Goal: Task Accomplishment & Management: Complete application form

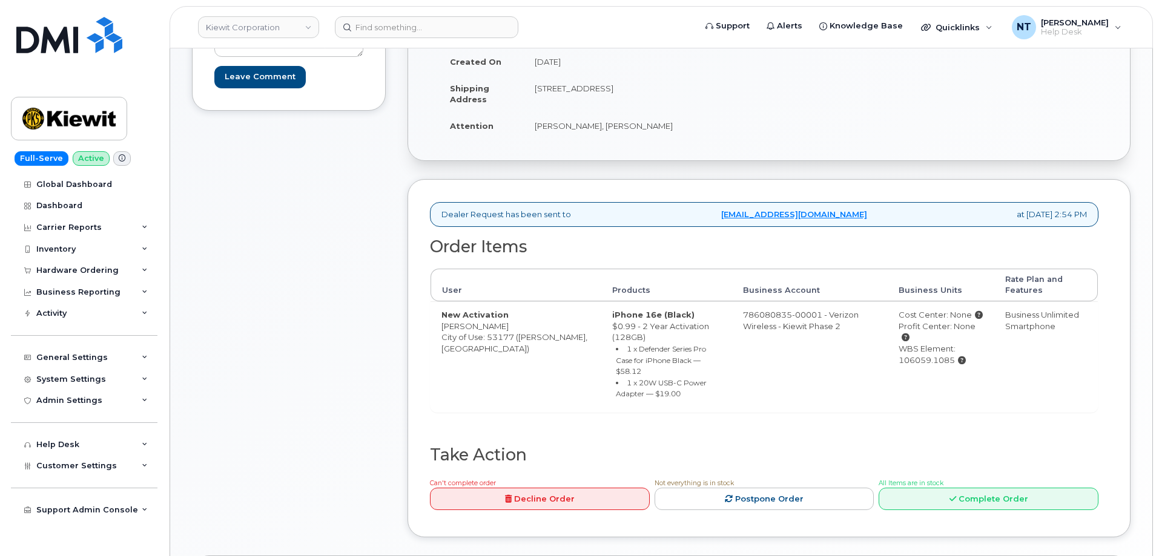
scroll to position [304, 0]
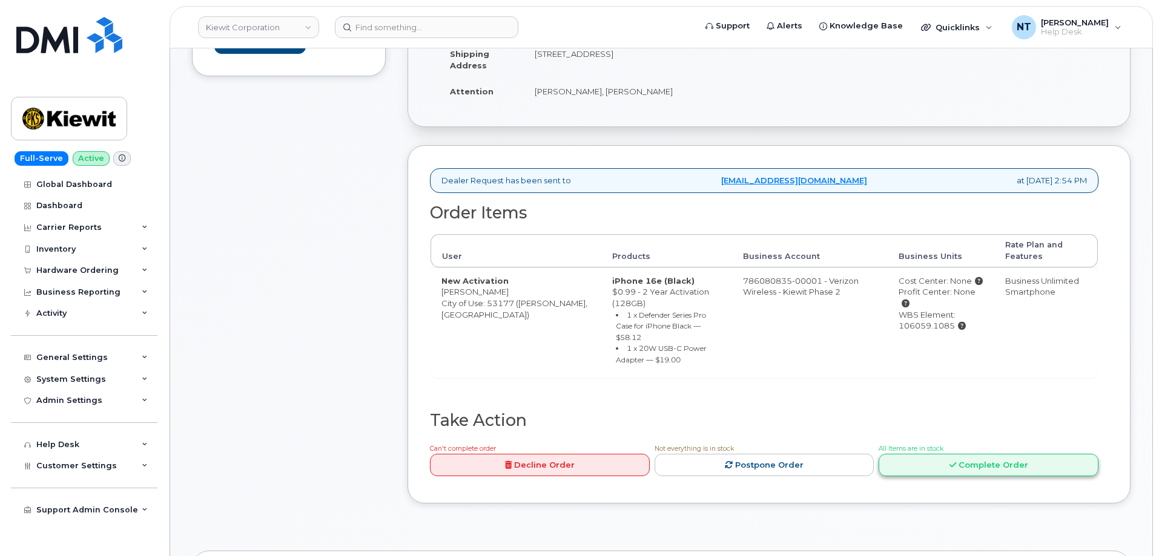
click at [964, 454] on link "Complete Order" at bounding box center [988, 465] width 220 height 22
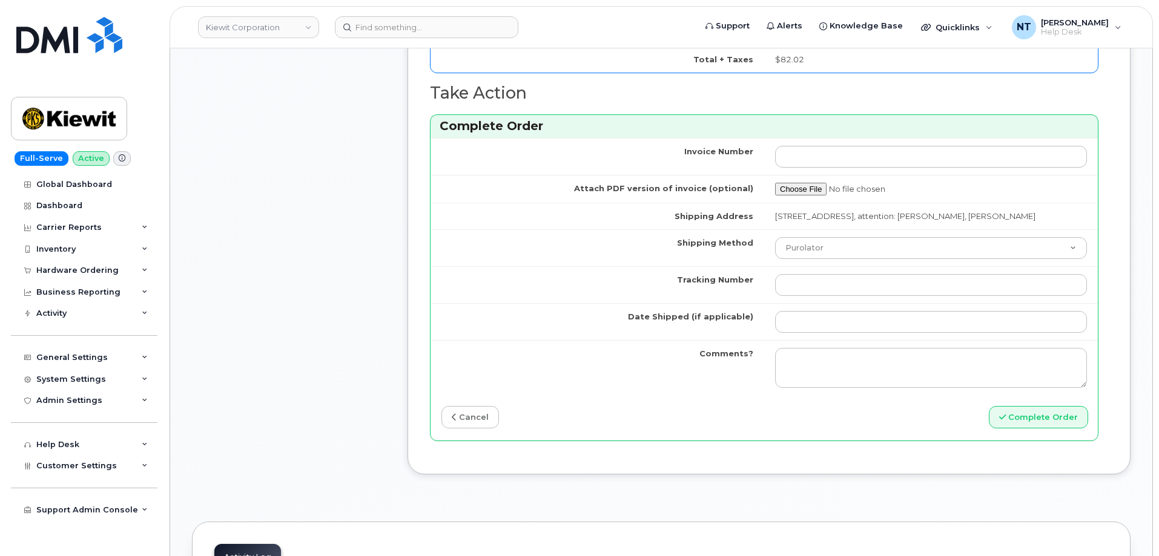
scroll to position [1030, 0]
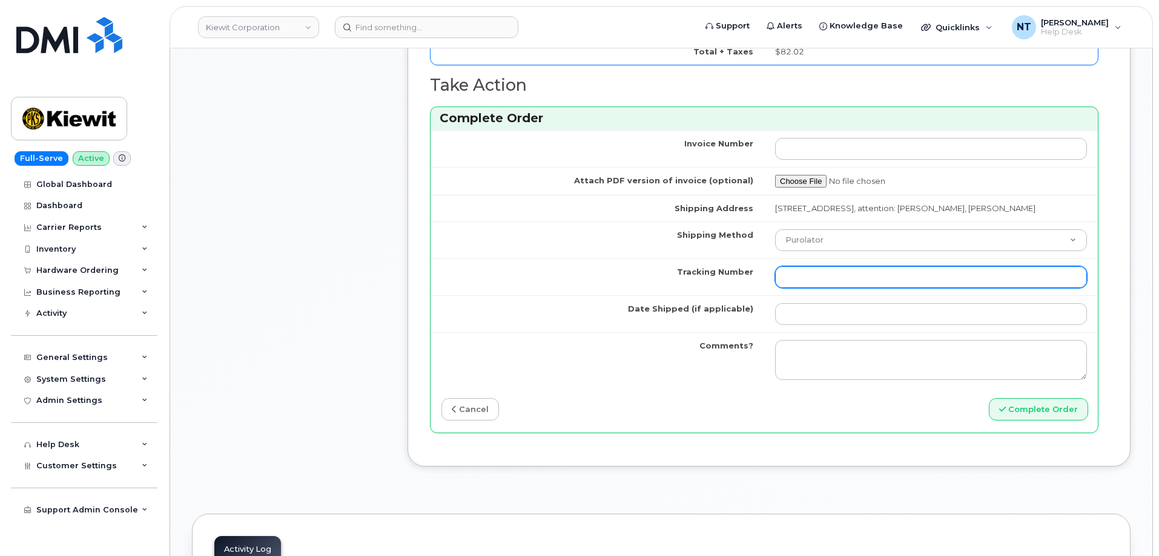
click at [825, 283] on input "Tracking Number" at bounding box center [931, 277] width 312 height 22
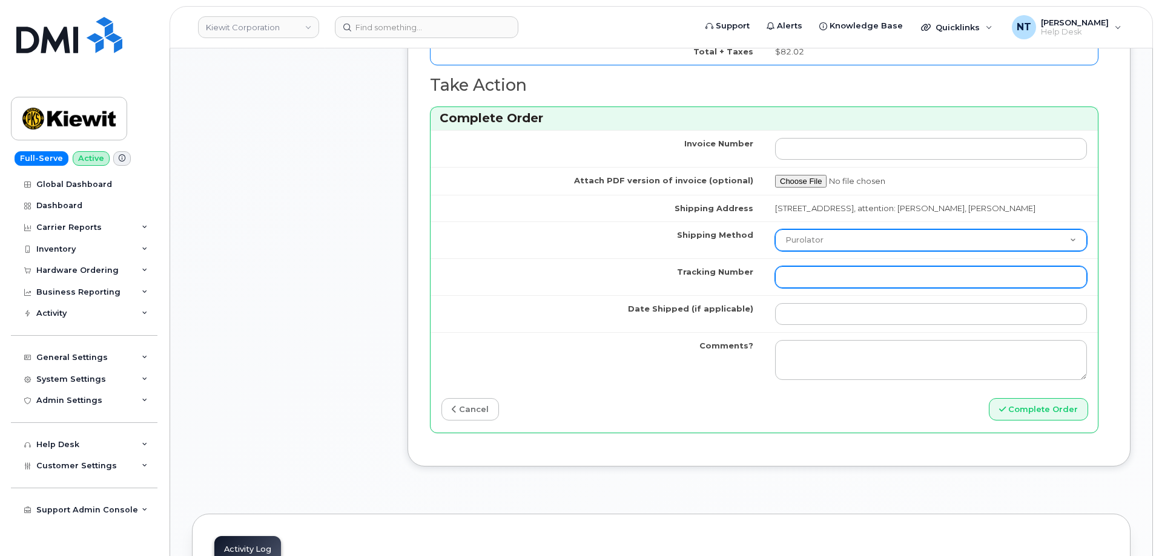
paste input "444401122196"
type input "444401122196"
drag, startPoint x: 824, startPoint y: 254, endPoint x: 823, endPoint y: 260, distance: 6.2
click at [824, 251] on select "Purolator UPS FedEx Canada Post Courier Other Drop Off Pick Up" at bounding box center [931, 240] width 312 height 22
select select "FedEx"
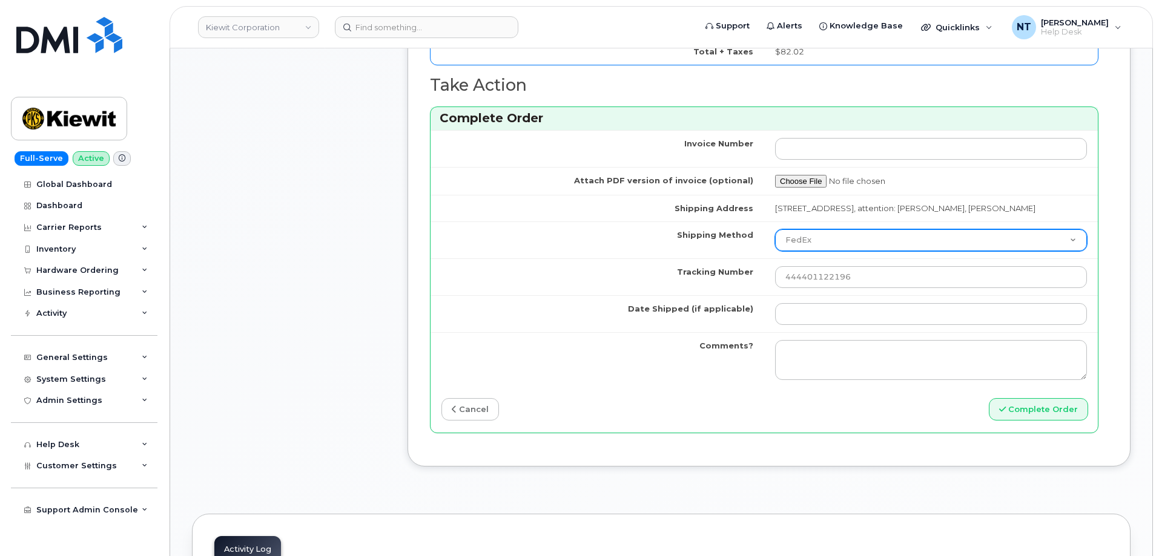
click at [775, 240] on select "Purolator UPS FedEx Canada Post Courier Other Drop Off Pick Up" at bounding box center [931, 240] width 312 height 22
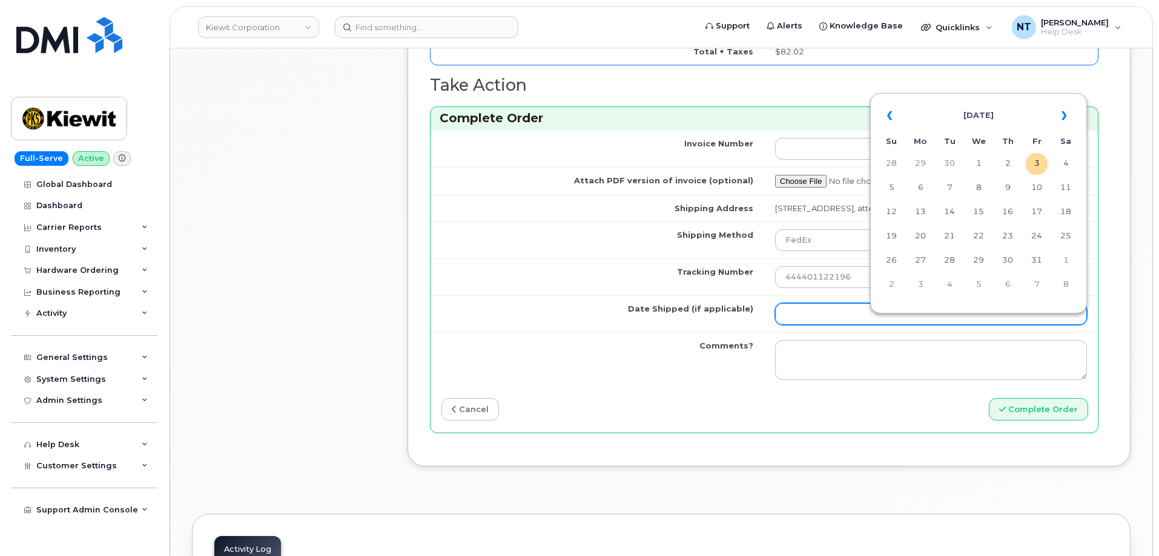
drag, startPoint x: 801, startPoint y: 327, endPoint x: 841, endPoint y: 325, distance: 40.0
click at [801, 325] on input "Date Shipped (if applicable)" at bounding box center [931, 314] width 312 height 22
drag, startPoint x: 1041, startPoint y: 163, endPoint x: 1026, endPoint y: 172, distance: 17.6
click at [1041, 163] on td "3" at bounding box center [1036, 164] width 22 height 22
type input "[DATE]"
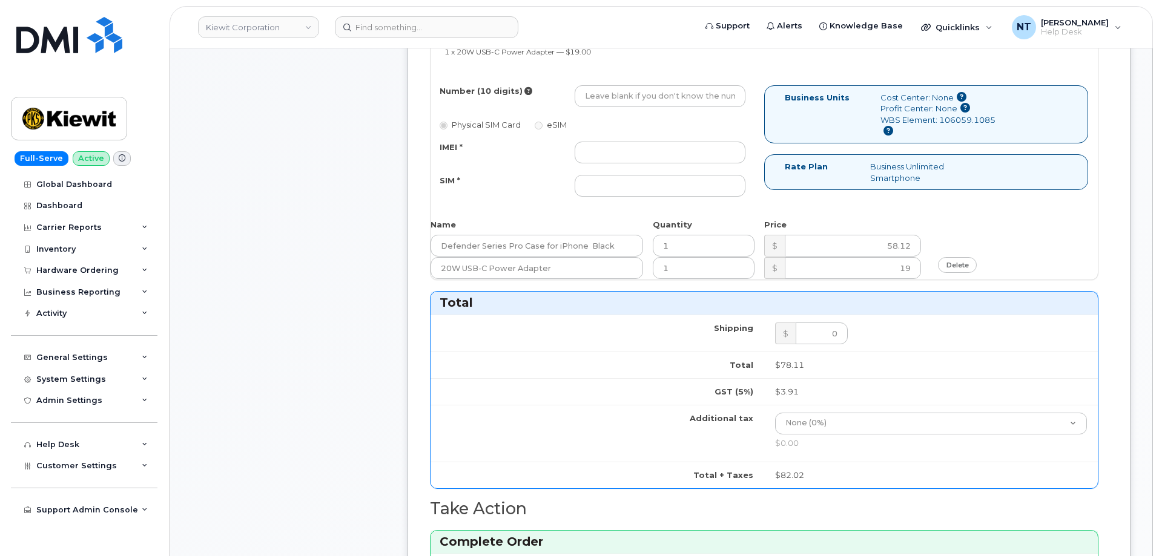
scroll to position [546, 0]
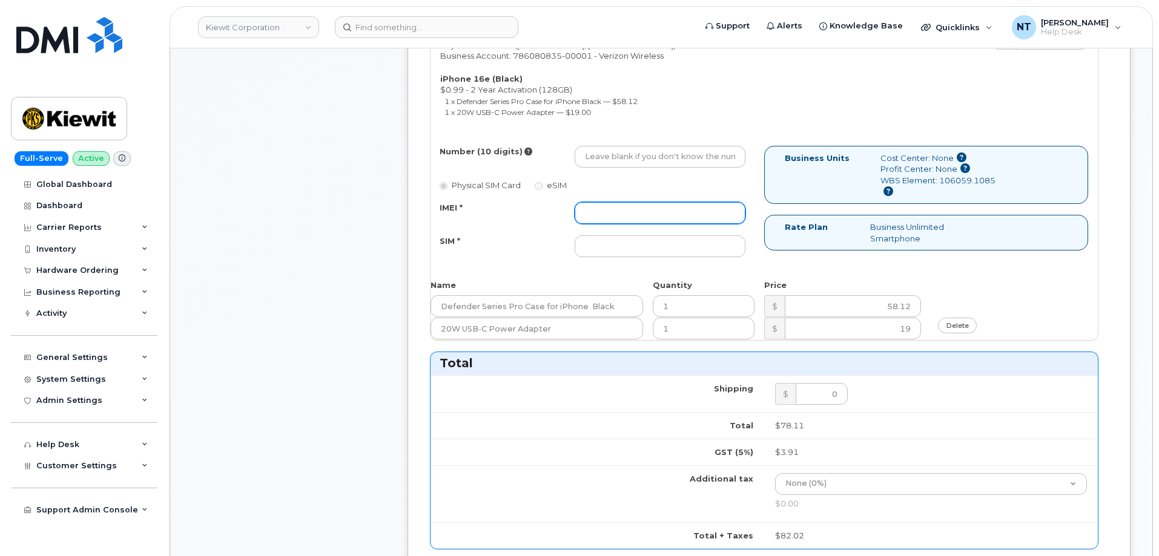
click at [642, 216] on input "IMEI *" at bounding box center [659, 213] width 171 height 22
paste input "353234881541948"
type input "353234881541948"
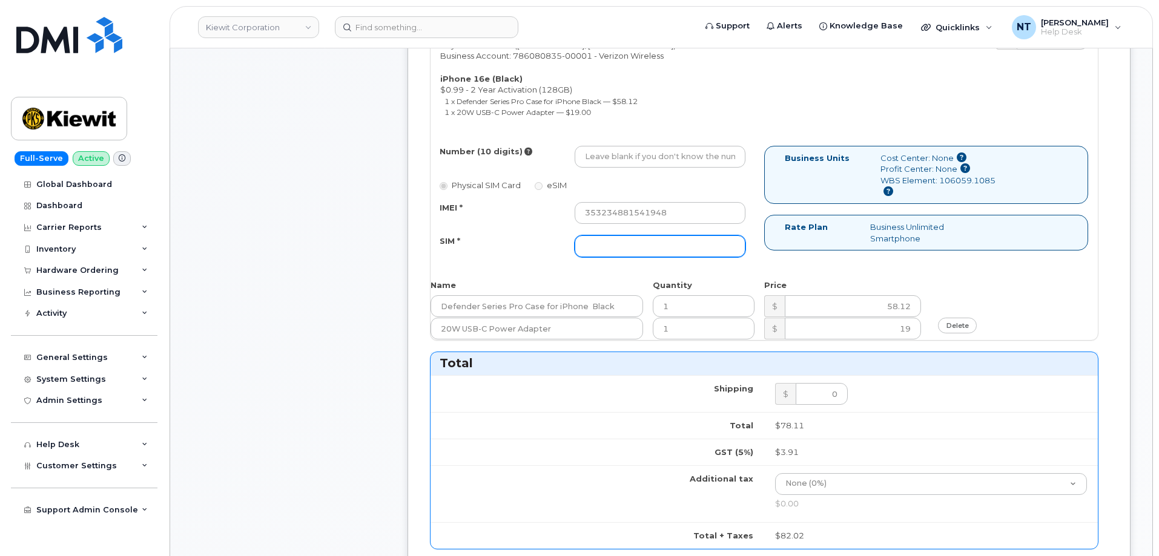
click at [638, 249] on input "SIM *" at bounding box center [659, 246] width 171 height 22
paste input "89043052010008889625010774730726"
type input "89043052010008889625010774730726"
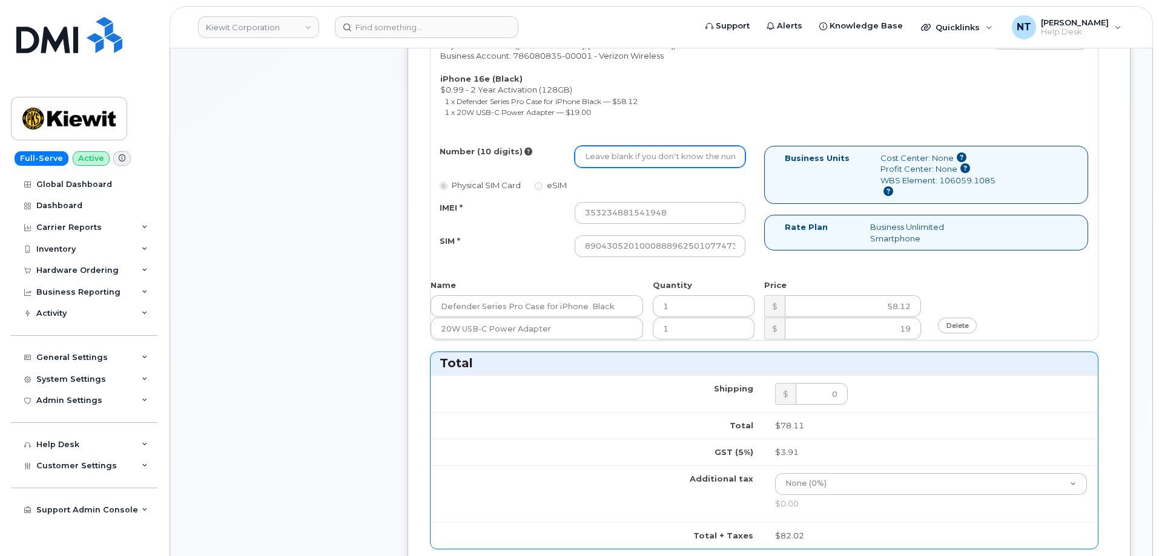
click at [629, 159] on input "Number (10 digits)" at bounding box center [659, 157] width 171 height 22
paste input "262-461-8235"
click at [625, 159] on input "262-461-8235" at bounding box center [659, 157] width 171 height 22
drag, startPoint x: 601, startPoint y: 159, endPoint x: 618, endPoint y: 162, distance: 17.8
click at [618, 162] on input "2624618235" at bounding box center [659, 157] width 171 height 22
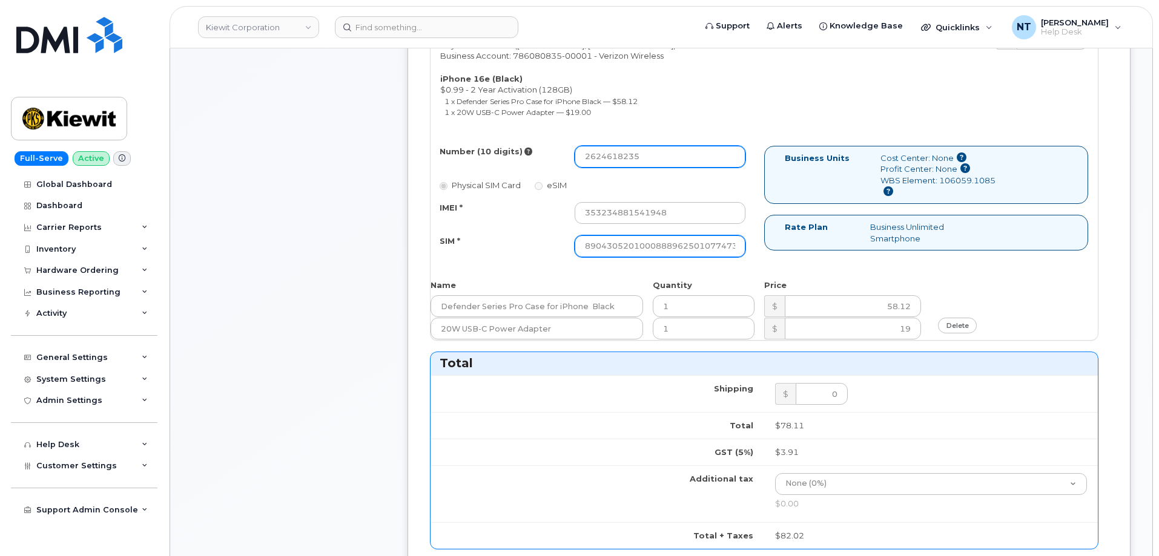
type input "2624618235"
drag, startPoint x: 712, startPoint y: 243, endPoint x: 762, endPoint y: 246, distance: 50.3
click at [762, 246] on div "Number (10 digits) 2624618235 Physical SIM Card eSIM IMEI * 353234881541948 SIM…" at bounding box center [597, 207] width 334 height 122
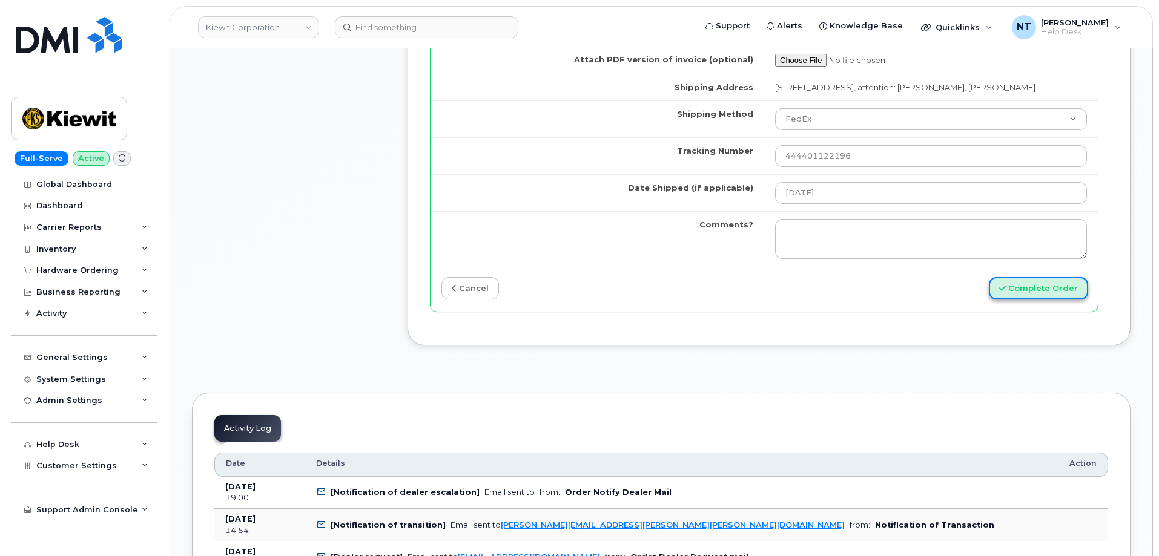
scroll to position [0, 0]
click at [1042, 300] on button "Complete Order" at bounding box center [1038, 288] width 99 height 22
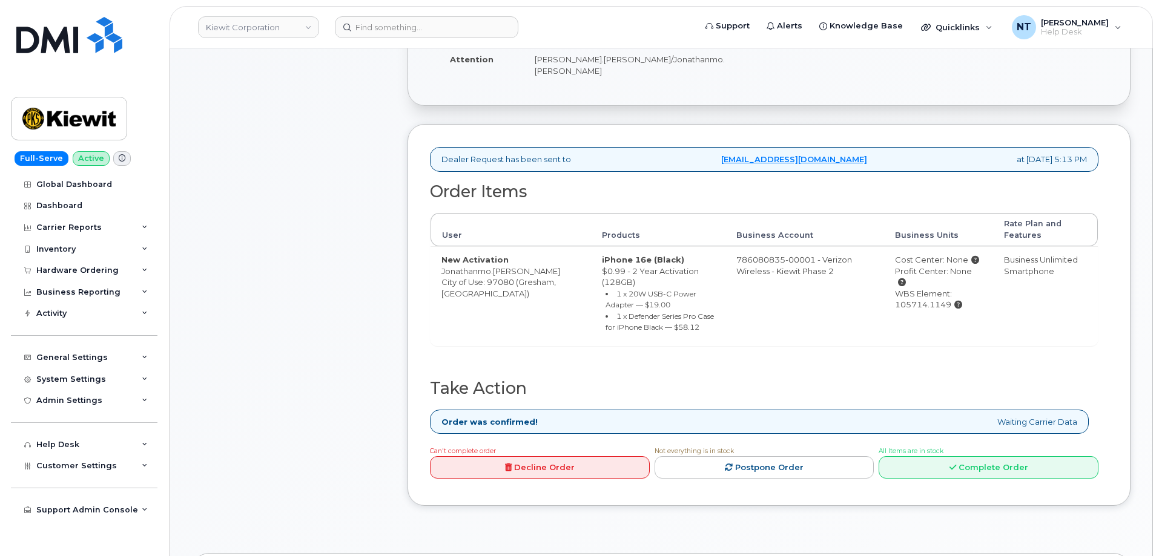
scroll to position [363, 0]
click at [1006, 456] on link "Complete Order" at bounding box center [988, 467] width 220 height 22
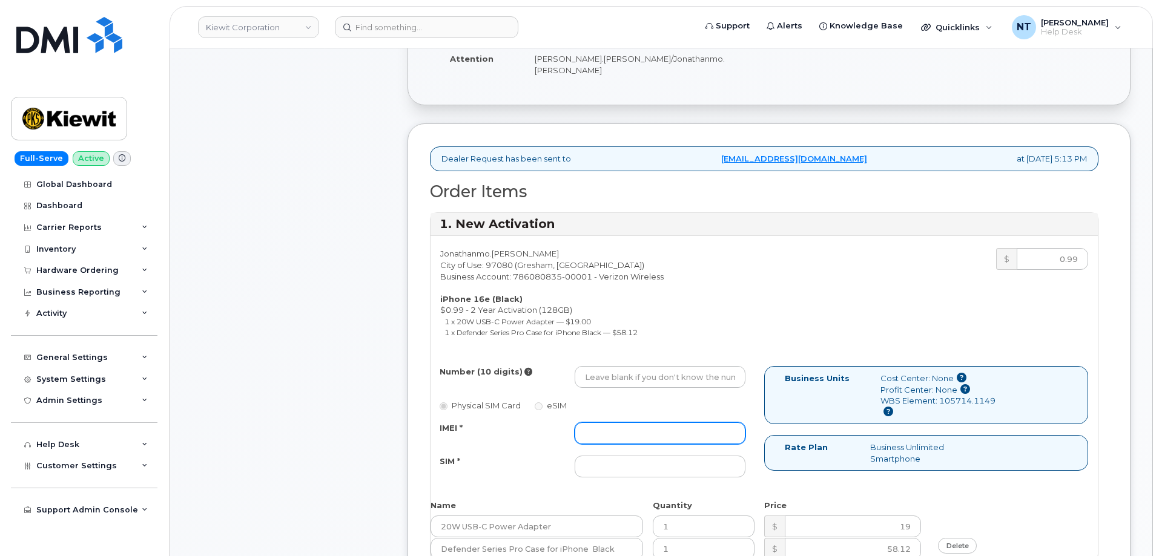
click at [663, 428] on input "IMEI *" at bounding box center [659, 434] width 171 height 22
paste input "352700321846965"
type input "352700321846965"
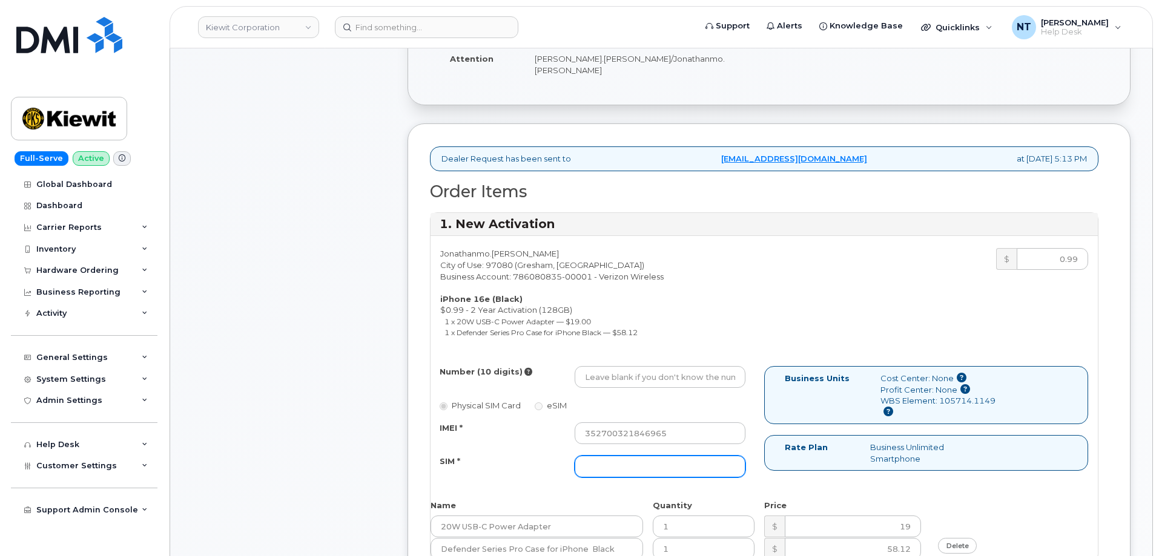
click at [628, 466] on input "SIM *" at bounding box center [659, 467] width 171 height 22
paste input "89043052010008889725002443320454"
type input "89043052010008889725002443320454"
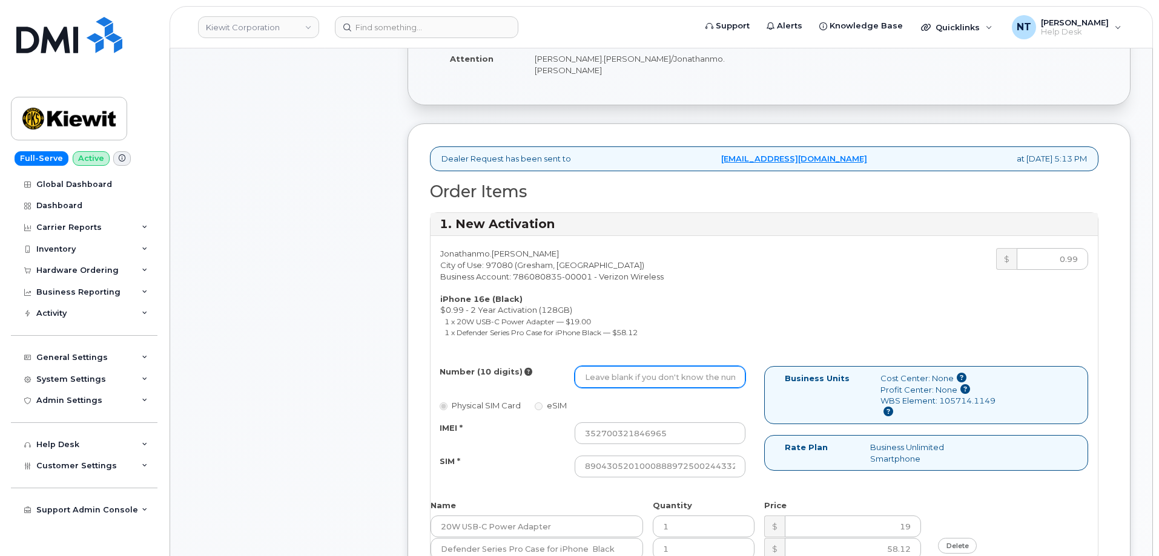
click at [667, 366] on input "Number (10 digits)" at bounding box center [659, 377] width 171 height 22
paste input "971-509-5808"
click at [624, 370] on input "971-509-5808" at bounding box center [659, 377] width 171 height 22
drag, startPoint x: 602, startPoint y: 368, endPoint x: 616, endPoint y: 368, distance: 14.5
click at [616, 368] on input "9715095808" at bounding box center [659, 377] width 171 height 22
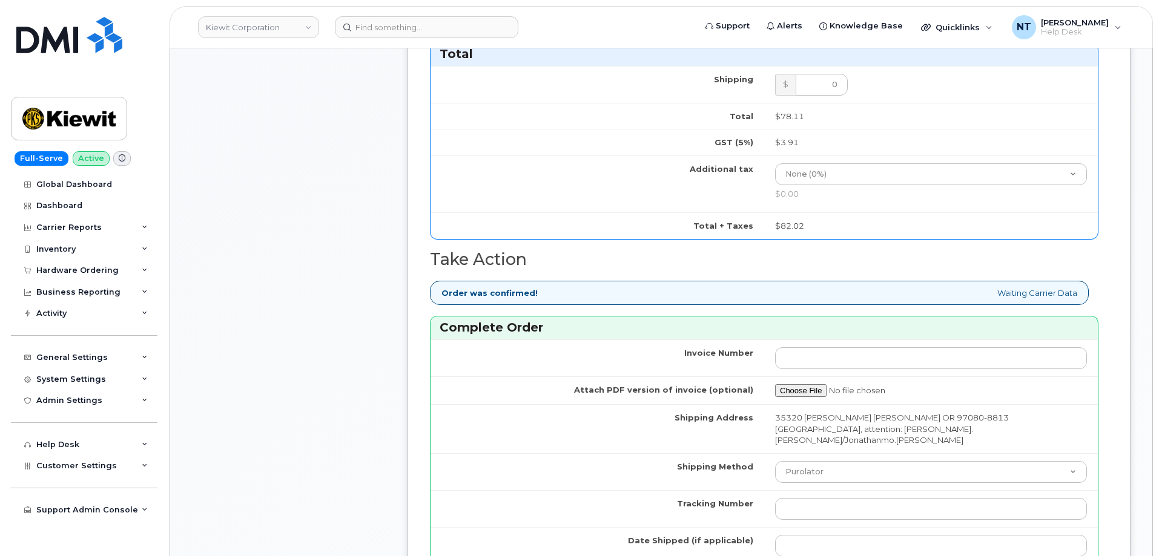
scroll to position [908, 0]
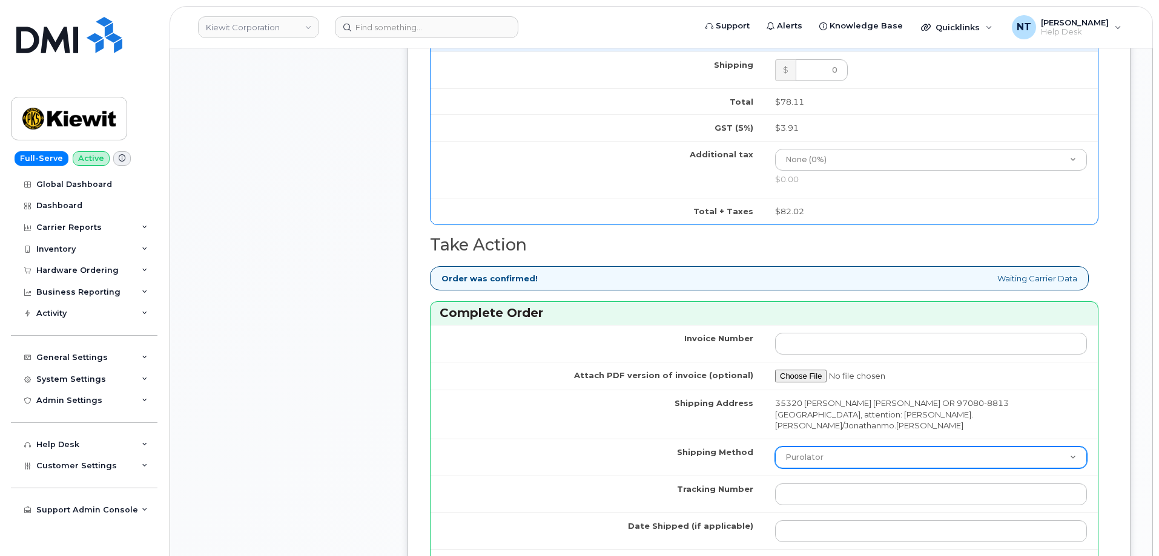
type input "9715095808"
click at [835, 447] on select "Purolator UPS FedEx Canada Post Courier Other Drop Off Pick Up" at bounding box center [931, 458] width 312 height 22
select select "FedEx"
click at [775, 447] on select "Purolator UPS FedEx Canada Post Courier Other Drop Off Pick Up" at bounding box center [931, 458] width 312 height 22
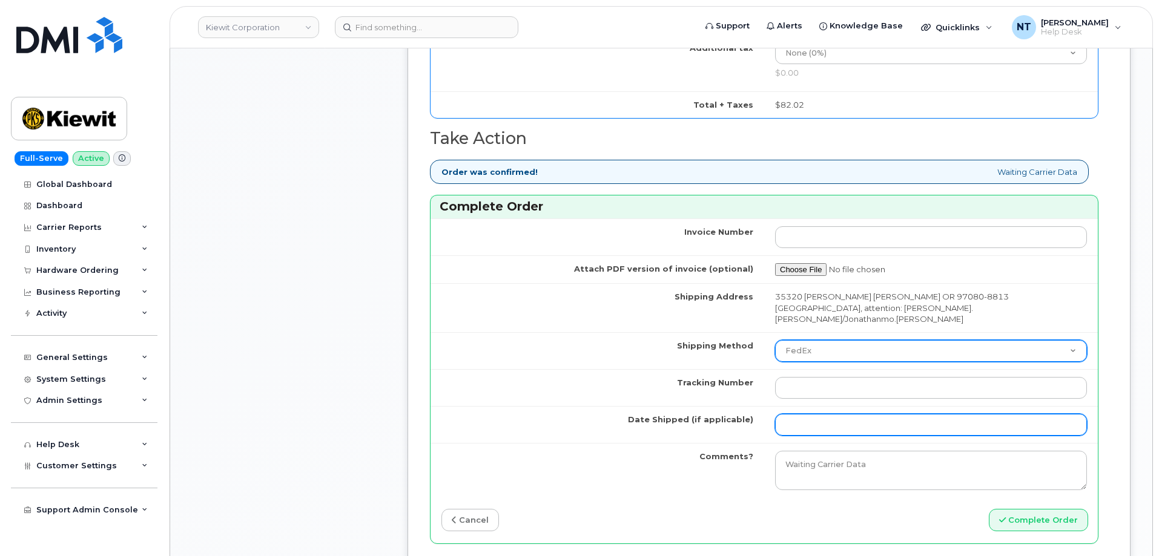
scroll to position [1029, 0]
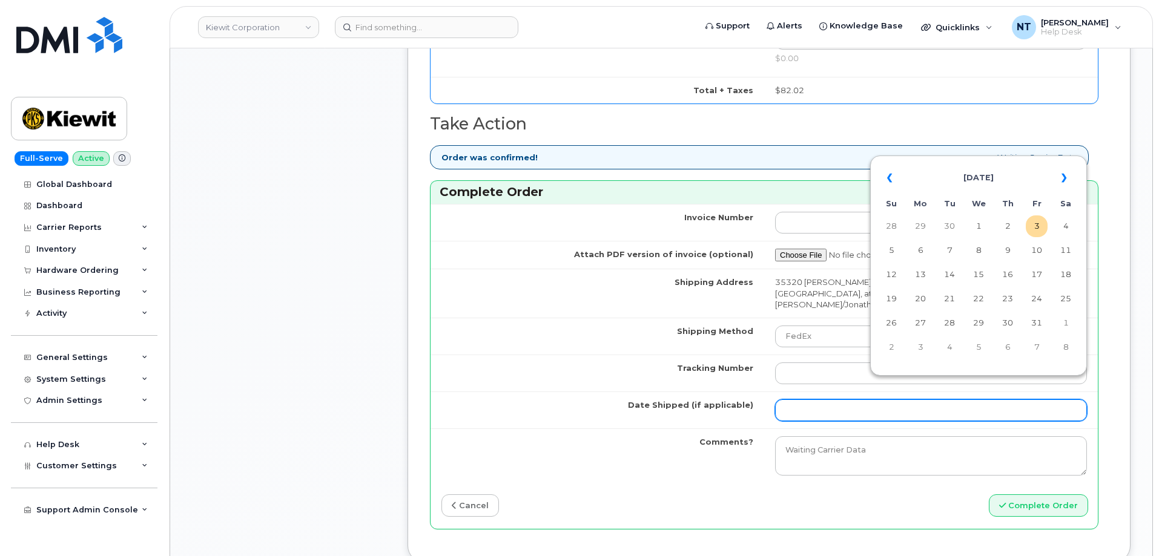
click at [832, 400] on input "Date Shipped (if applicable)" at bounding box center [931, 411] width 312 height 22
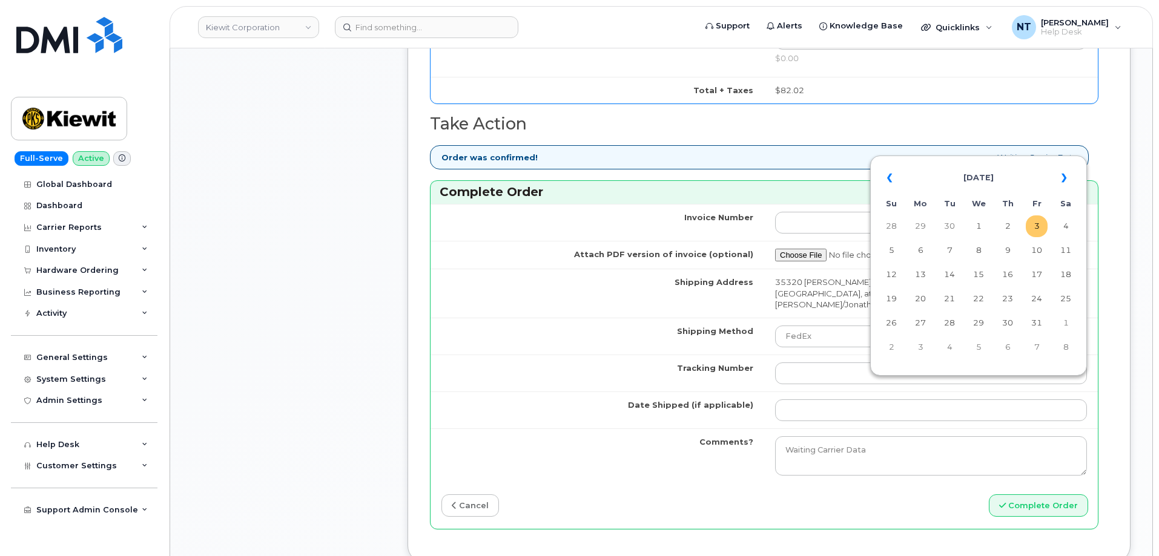
click at [1042, 226] on td "3" at bounding box center [1036, 227] width 22 height 22
type input "[DATE]"
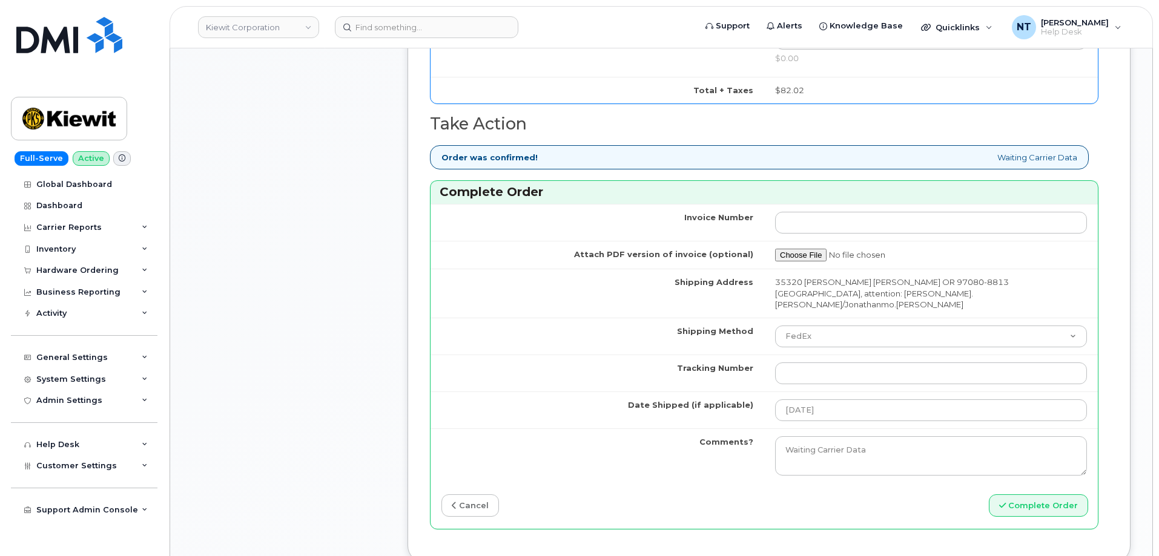
click at [853, 355] on td at bounding box center [931, 373] width 334 height 37
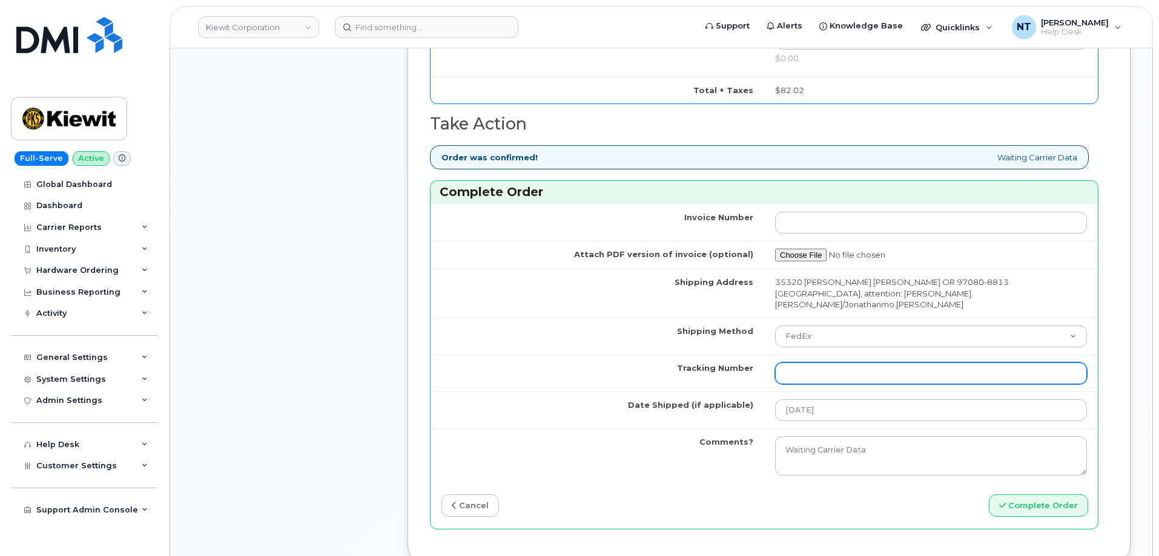
drag, startPoint x: 844, startPoint y: 352, endPoint x: 835, endPoint y: 352, distance: 9.1
click at [844, 363] on input "Tracking Number" at bounding box center [931, 374] width 312 height 22
click at [817, 363] on input "Tracking Number" at bounding box center [931, 374] width 312 height 22
paste input "444401122200"
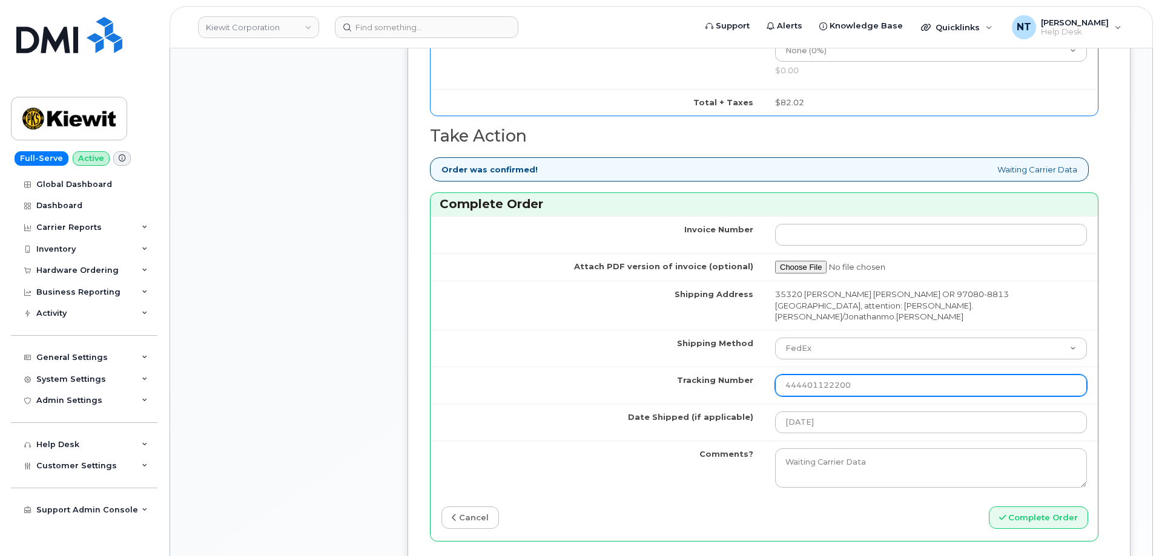
scroll to position [1150, 0]
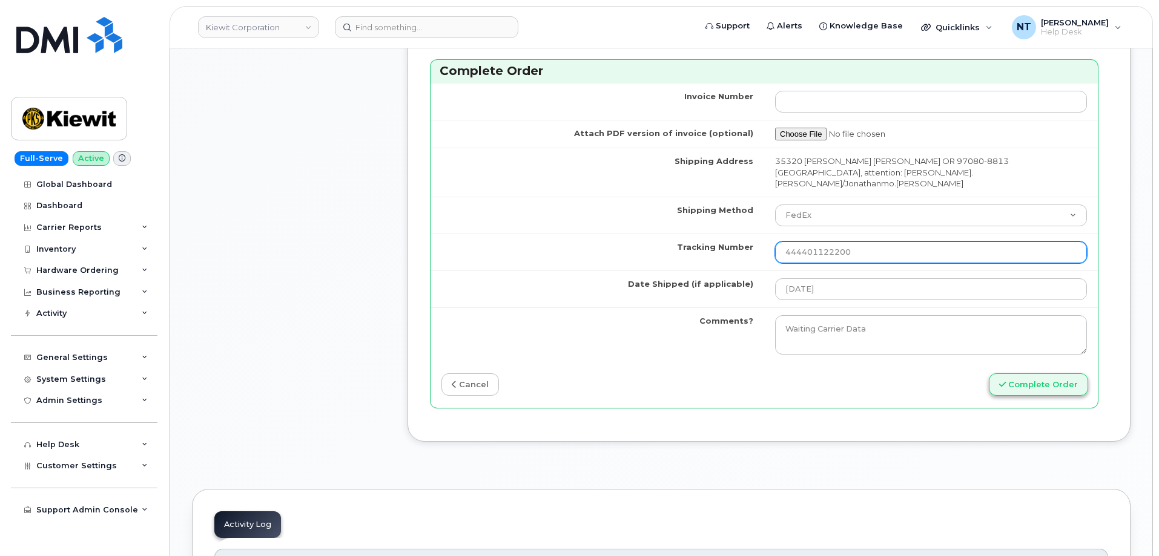
type input "444401122200"
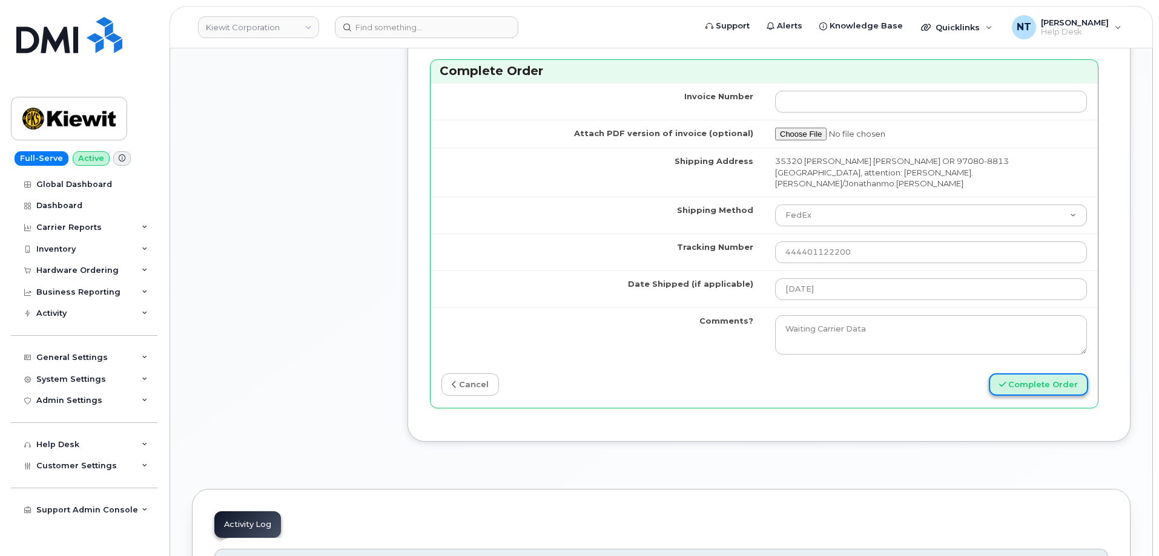
click at [1021, 373] on button "Complete Order" at bounding box center [1038, 384] width 99 height 22
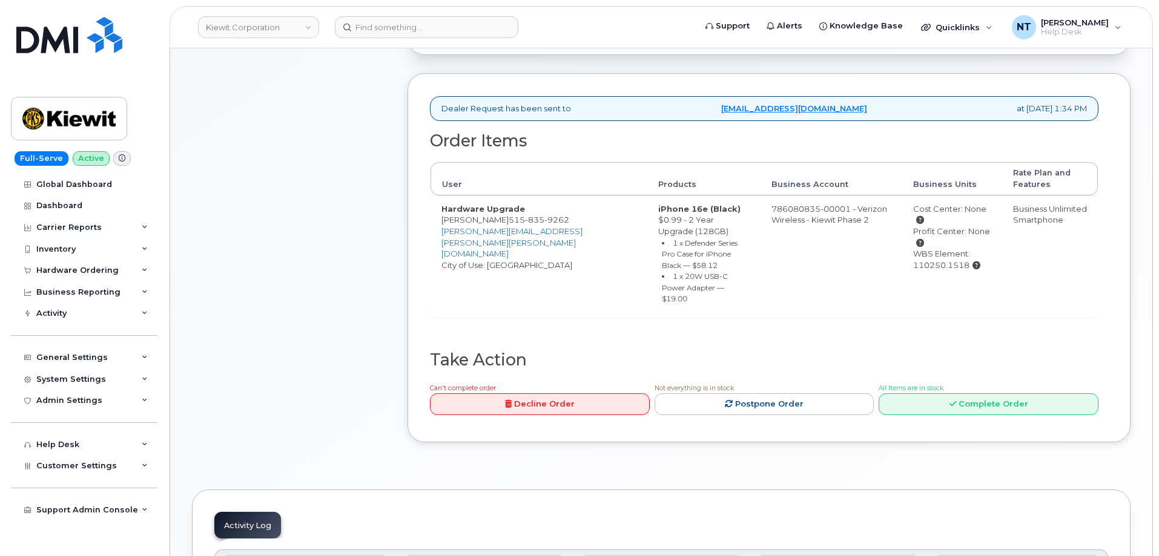
scroll to position [425, 0]
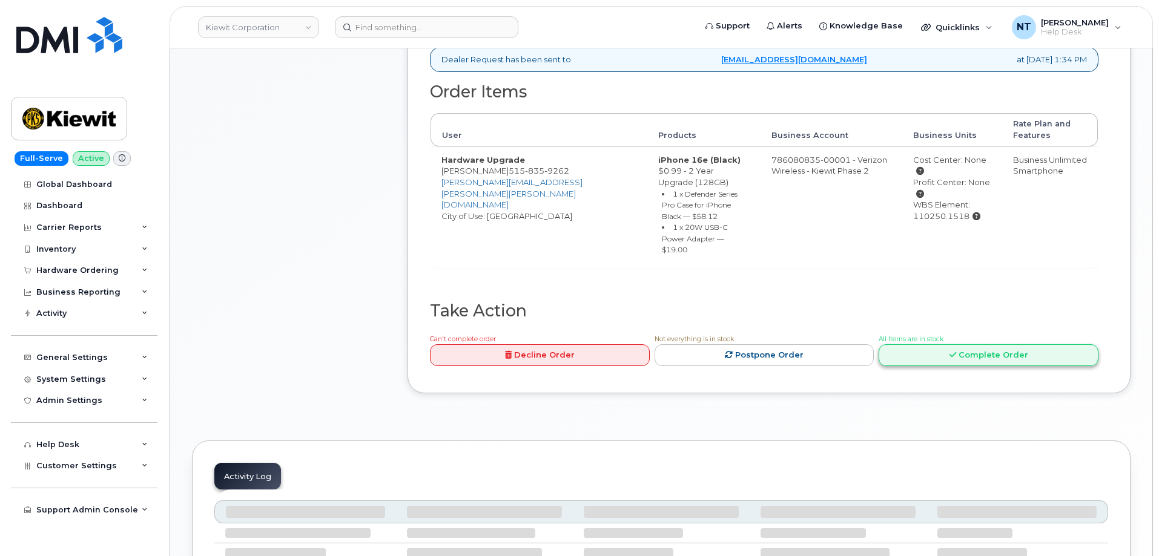
click at [956, 351] on icon at bounding box center [952, 355] width 7 height 8
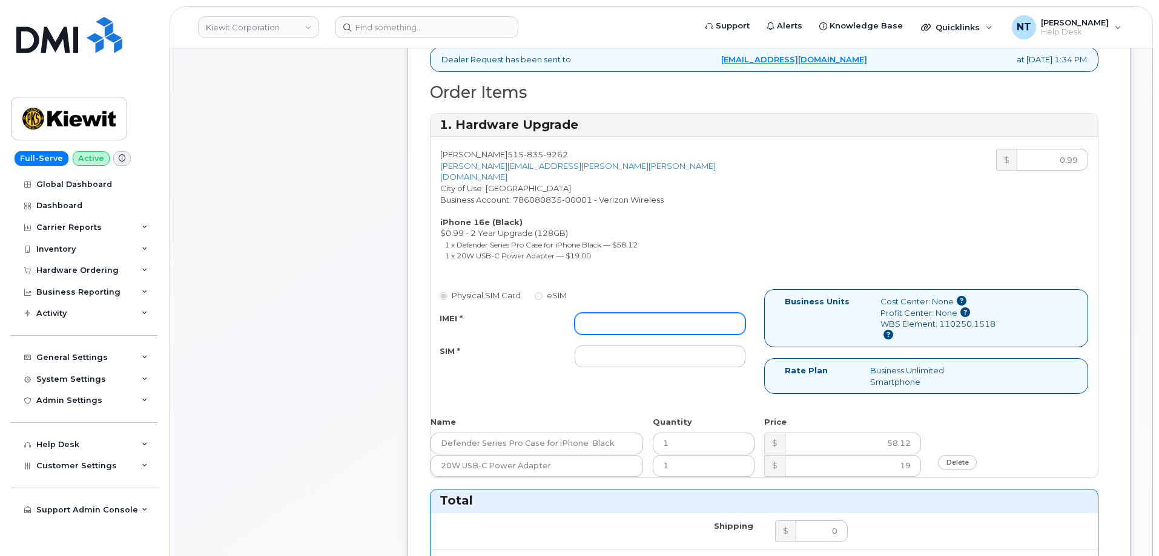
click at [608, 317] on input "IMEI *" at bounding box center [659, 324] width 171 height 22
paste input "353234881654881"
type input "353234881654881"
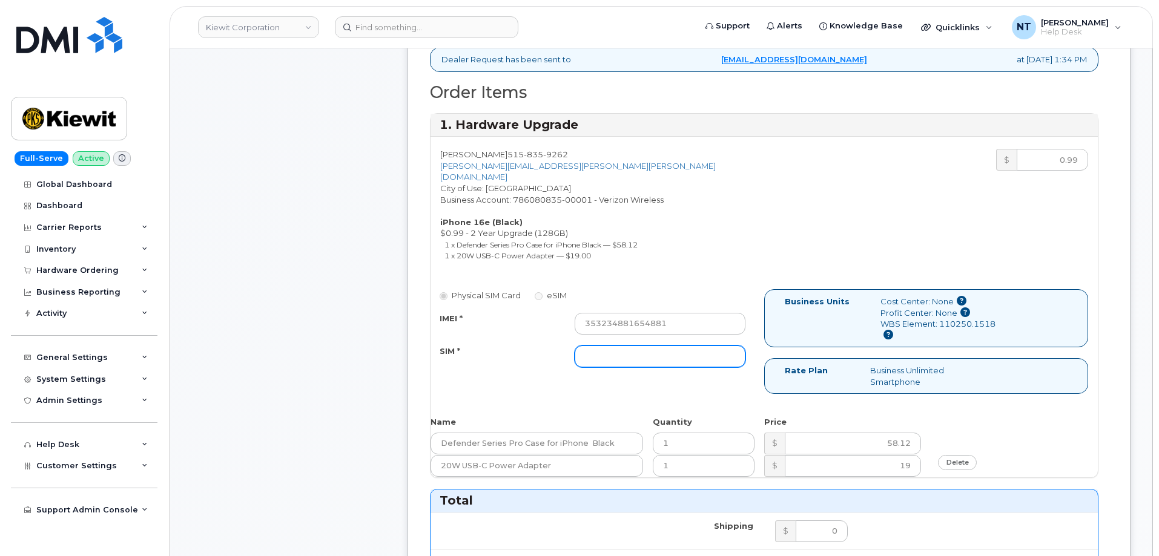
click at [657, 346] on input "SIM *" at bounding box center [659, 357] width 171 height 22
paste input "89043052010008889625010772517283"
type input "89043052010008889625010772517283"
click at [324, 367] on div "Comments Leave Comment" at bounding box center [289, 458] width 194 height 1295
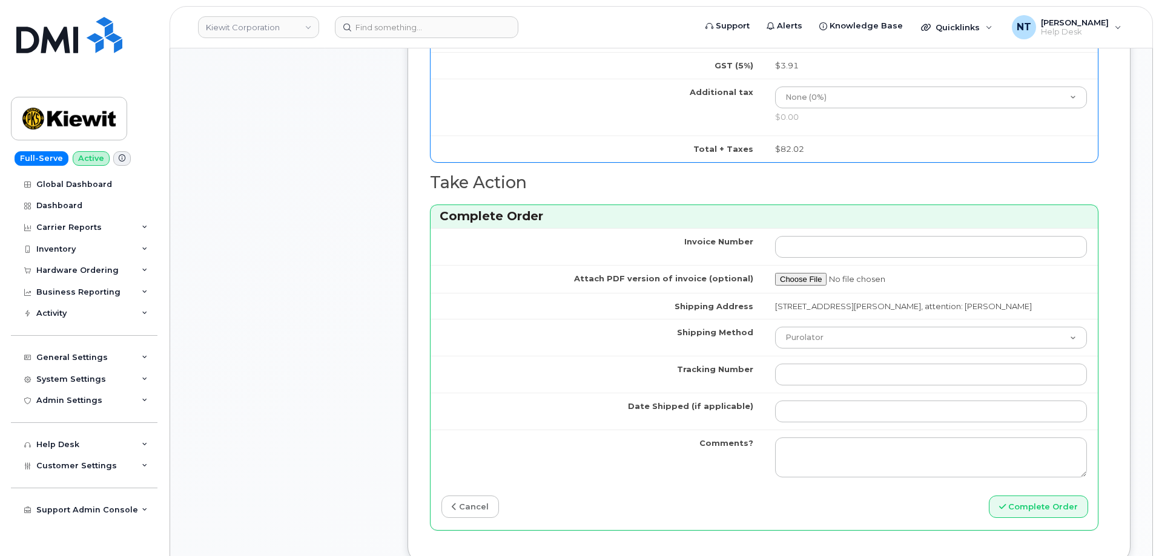
scroll to position [970, 0]
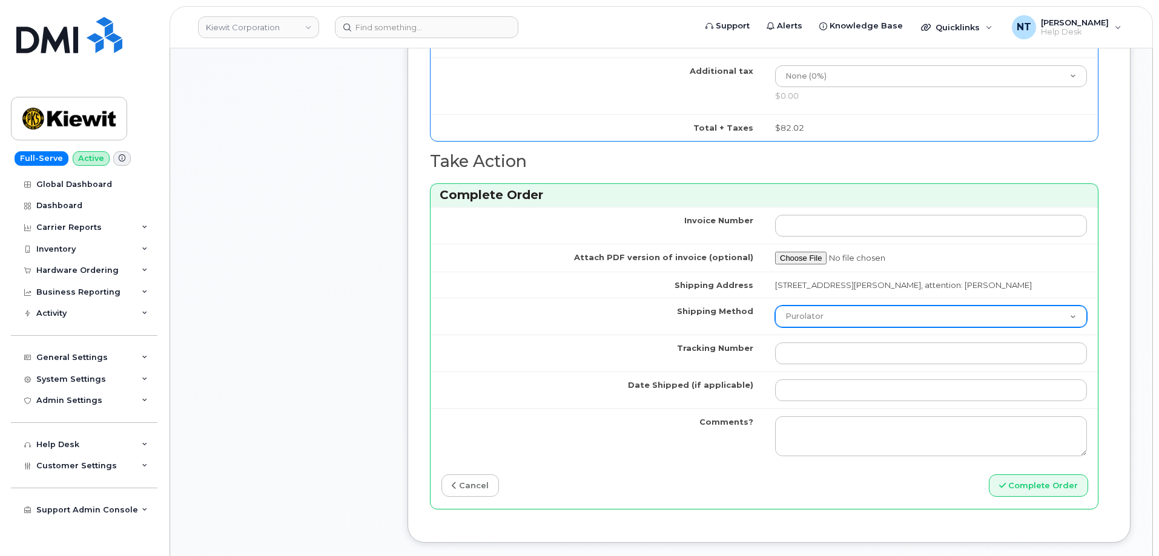
click at [826, 310] on select "Purolator UPS FedEx Canada Post Courier Other Drop Off Pick Up" at bounding box center [931, 317] width 312 height 22
select select "FedEx"
click at [775, 306] on select "Purolator UPS FedEx Canada Post Courier Other Drop Off Pick Up" at bounding box center [931, 317] width 312 height 22
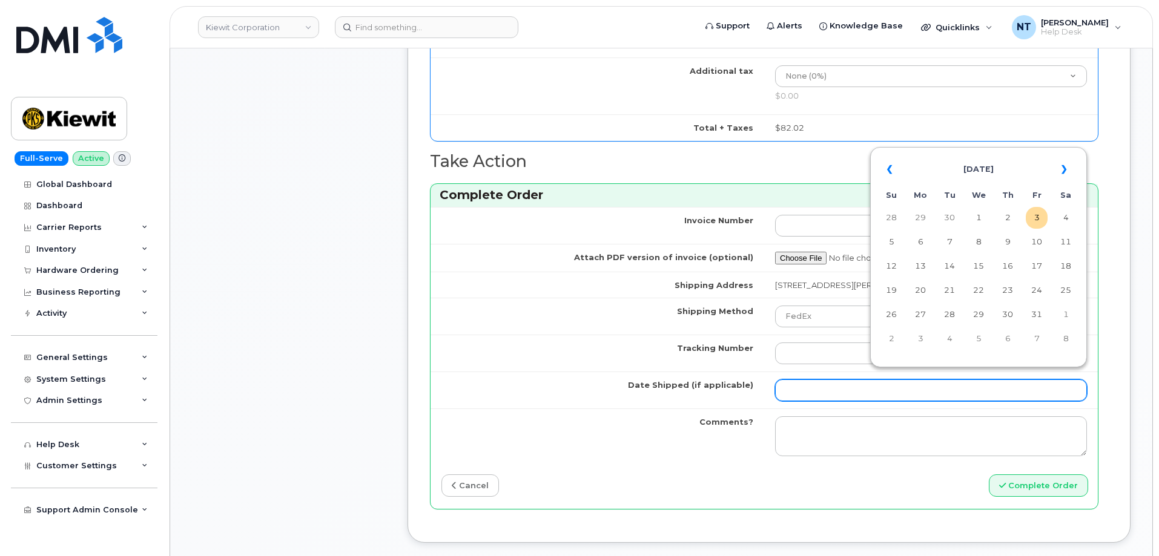
click at [817, 380] on input "Date Shipped (if applicable)" at bounding box center [931, 391] width 312 height 22
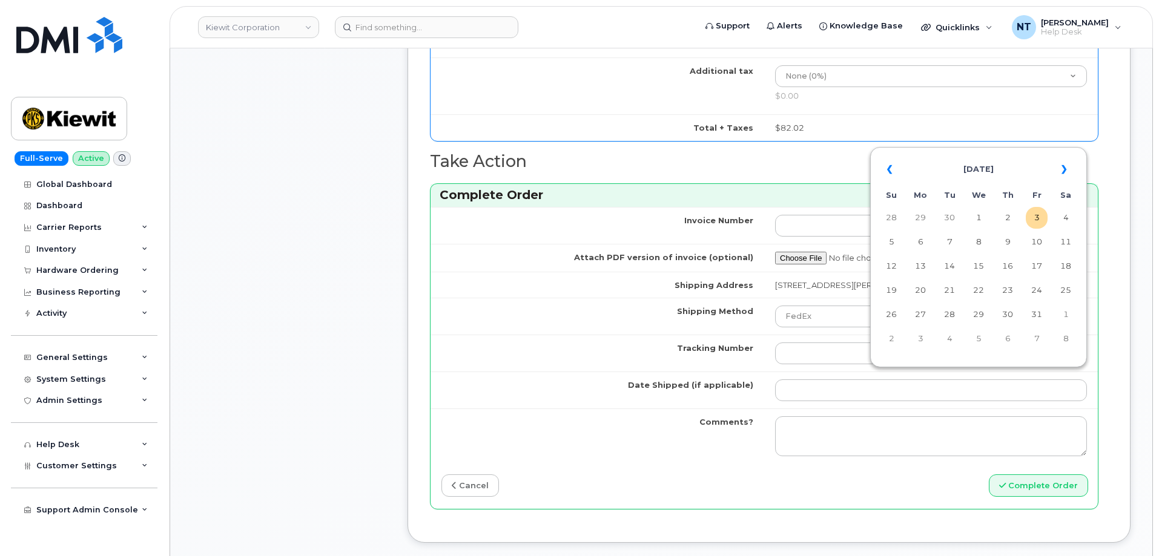
drag, startPoint x: 1032, startPoint y: 221, endPoint x: 1018, endPoint y: 229, distance: 16.3
click at [1032, 221] on td "3" at bounding box center [1036, 218] width 22 height 22
type input "[DATE]"
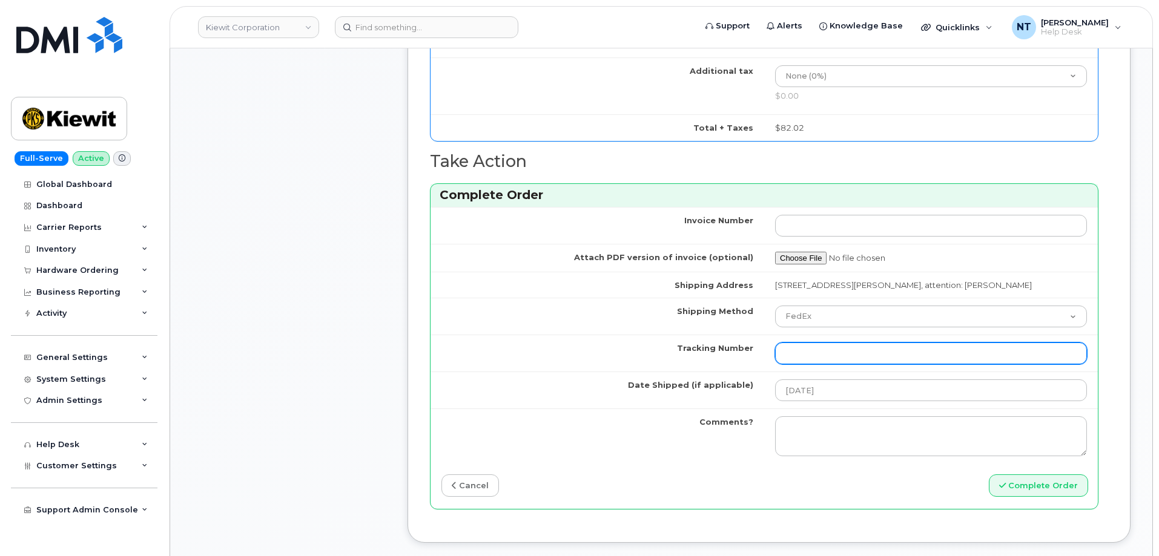
click at [821, 343] on input "Tracking Number" at bounding box center [931, 354] width 312 height 22
paste input "444401122211"
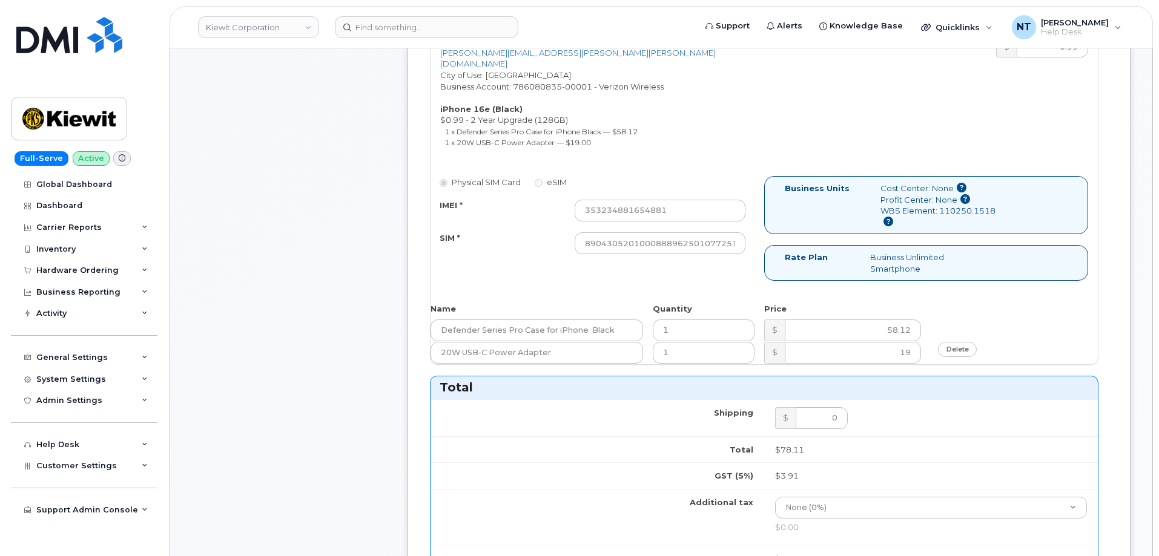
scroll to position [485, 0]
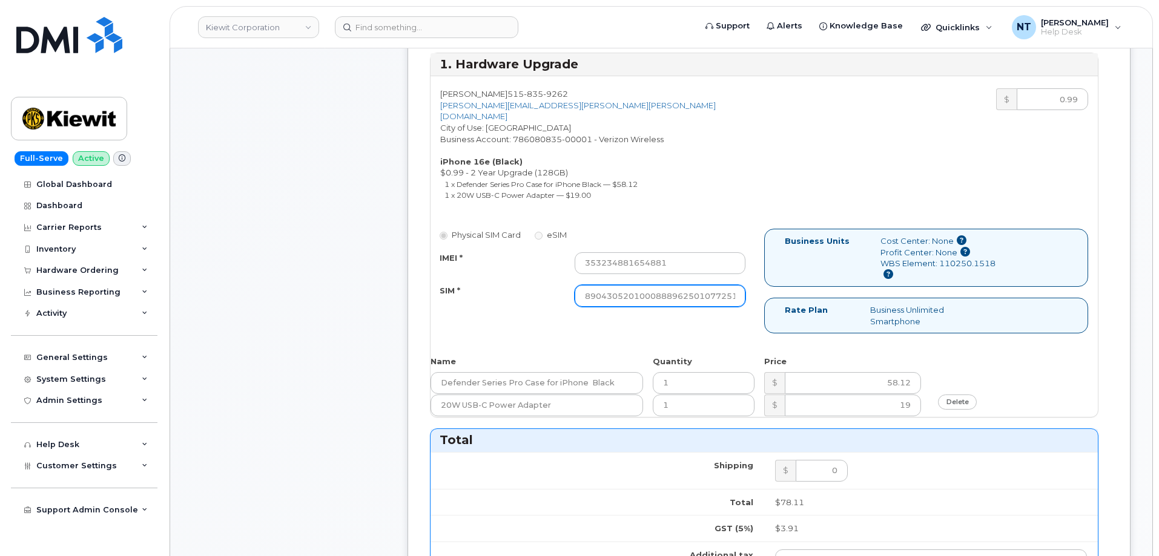
type input "444401122211"
drag, startPoint x: 677, startPoint y: 282, endPoint x: 755, endPoint y: 294, distance: 78.9
click at [755, 294] on div "Physical SIM Card eSIM IMEI * 353234881654881 SIM * 890430520100088896250107725…" at bounding box center [597, 274] width 334 height 90
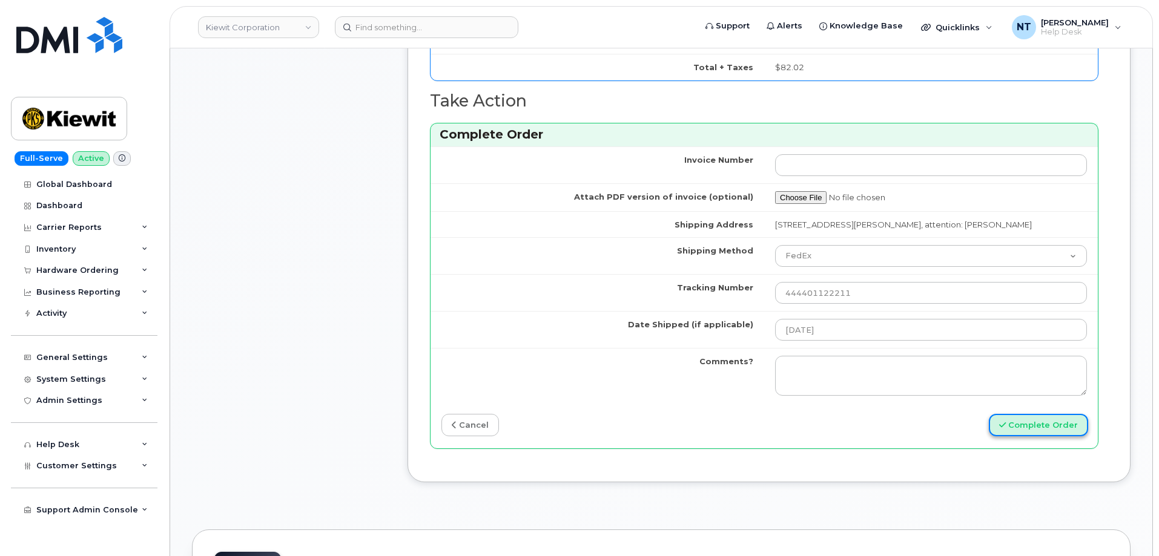
scroll to position [0, 0]
click at [1035, 414] on button "Complete Order" at bounding box center [1038, 425] width 99 height 22
